Goal: Information Seeking & Learning: Understand process/instructions

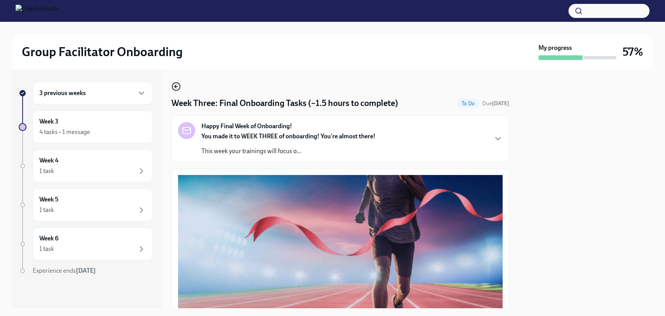
click at [176, 88] on icon "button" at bounding box center [175, 86] width 9 height 9
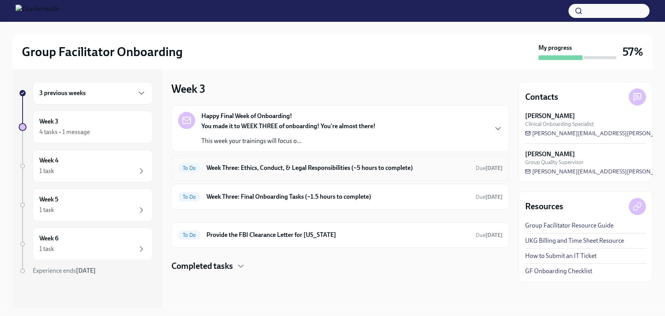
click at [366, 167] on h6 "Week Three: Ethics, Conduct, & Legal Responsibilities (~5 hours to complete)" at bounding box center [338, 168] width 263 height 9
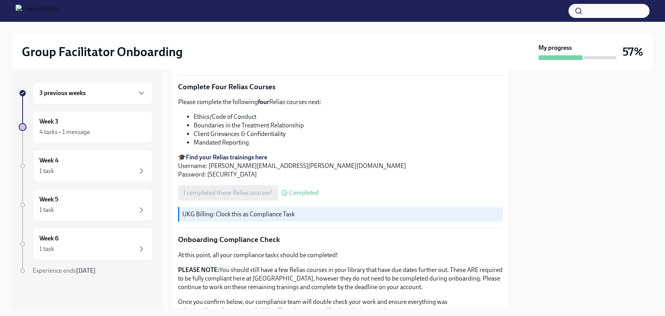
scroll to position [458, 0]
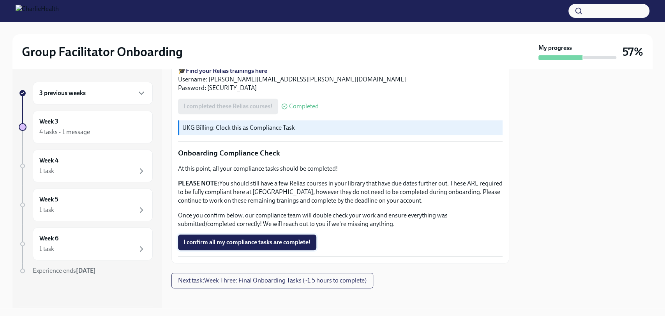
click at [279, 239] on span "I confirm all my compliance tasks are complete!" at bounding box center [247, 243] width 127 height 8
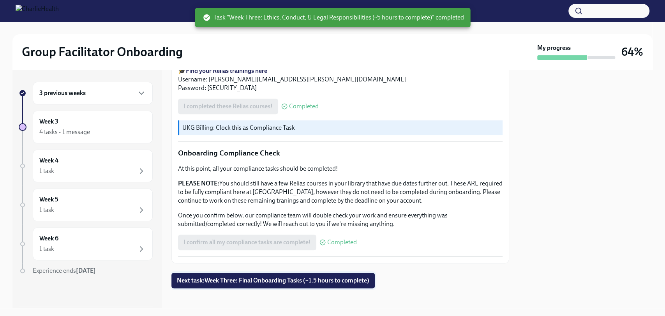
click at [274, 279] on button "Next task : Week Three: Final Onboarding Tasks (~1.5 hours to complete)" at bounding box center [272, 281] width 203 height 16
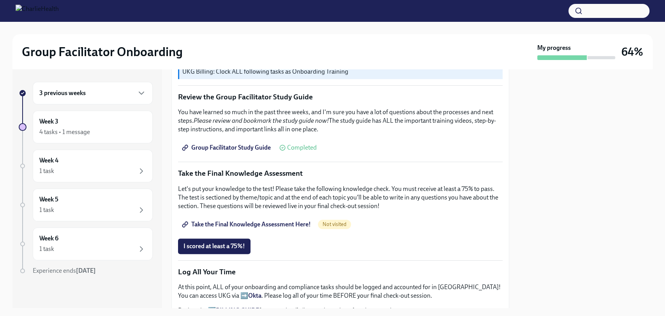
scroll to position [357, 0]
click at [241, 144] on span "Group Facilitator Study Guide" at bounding box center [227, 148] width 87 height 8
click at [225, 243] on span "I scored at least a 75%!" at bounding box center [215, 247] width 62 height 8
click at [226, 221] on span "Take the Final Knowledge Assessment Here!" at bounding box center [247, 225] width 127 height 8
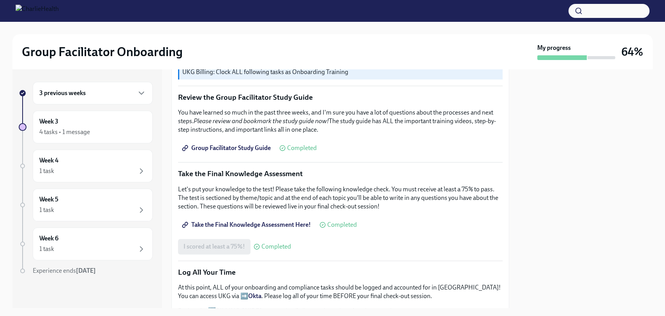
click at [248, 221] on span "Take the Final Knowledge Assessment Here!" at bounding box center [247, 225] width 127 height 8
